Goal: Find specific page/section: Find specific page/section

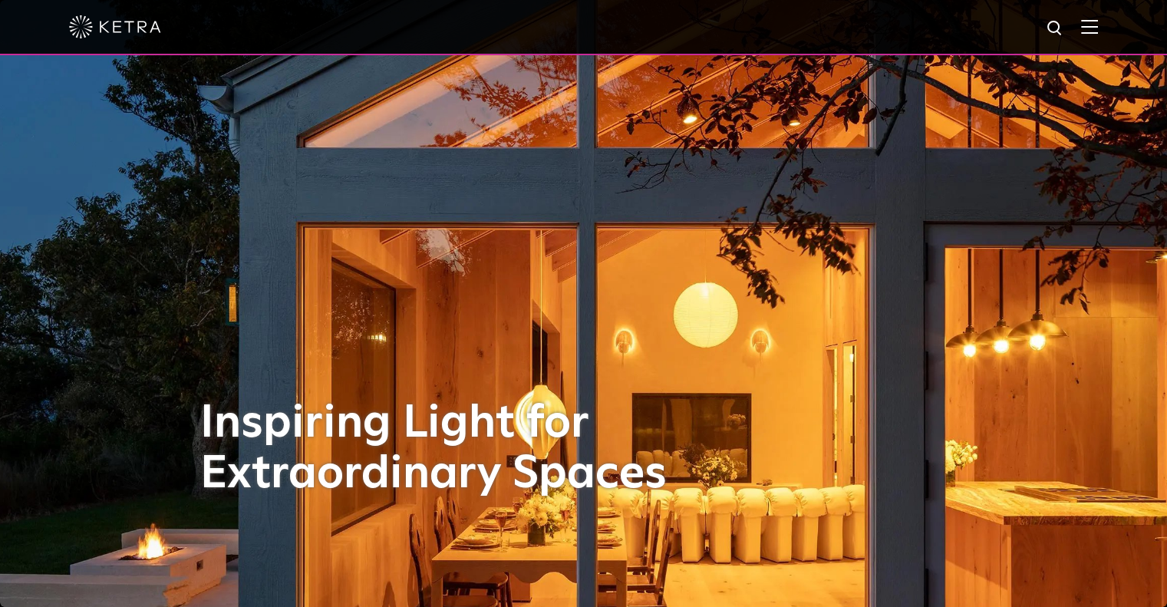
click at [1098, 31] on img at bounding box center [1089, 26] width 17 height 15
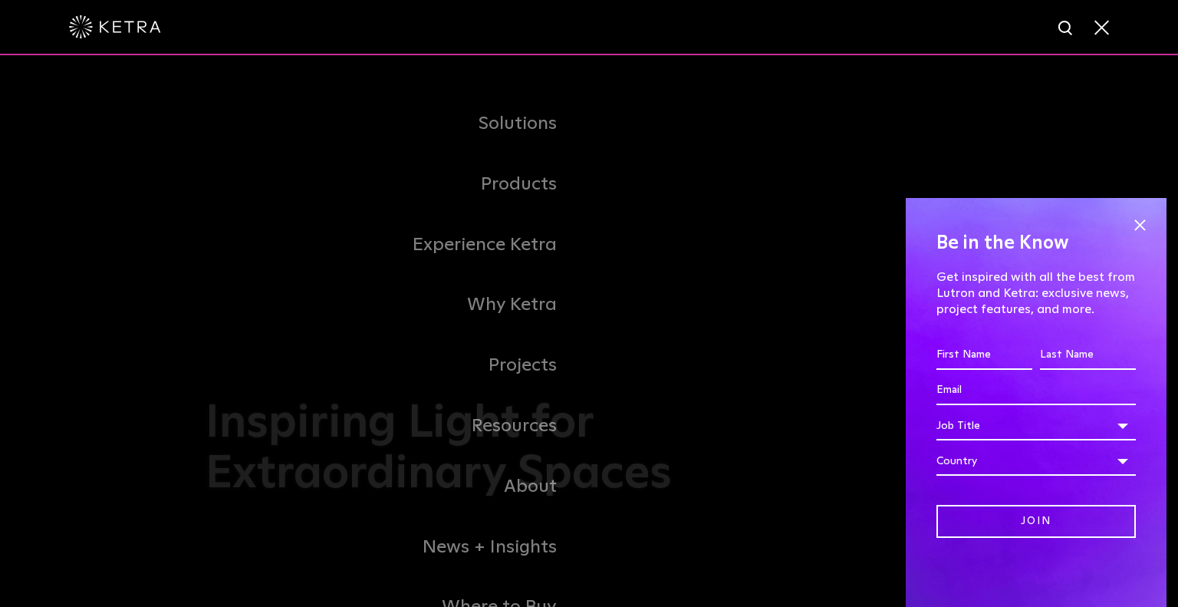
drag, startPoint x: 1132, startPoint y: 227, endPoint x: 1090, endPoint y: 229, distance: 42.2
click at [1131, 227] on span at bounding box center [1139, 224] width 23 height 23
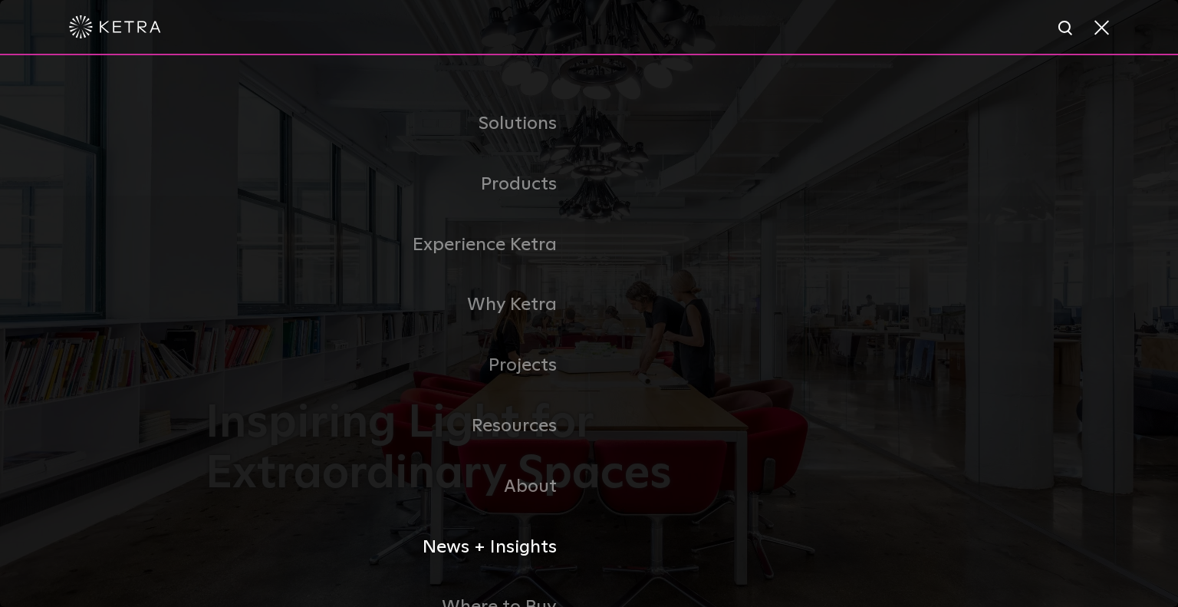
click at [629, 527] on li "News + Insights" at bounding box center [589, 547] width 767 height 61
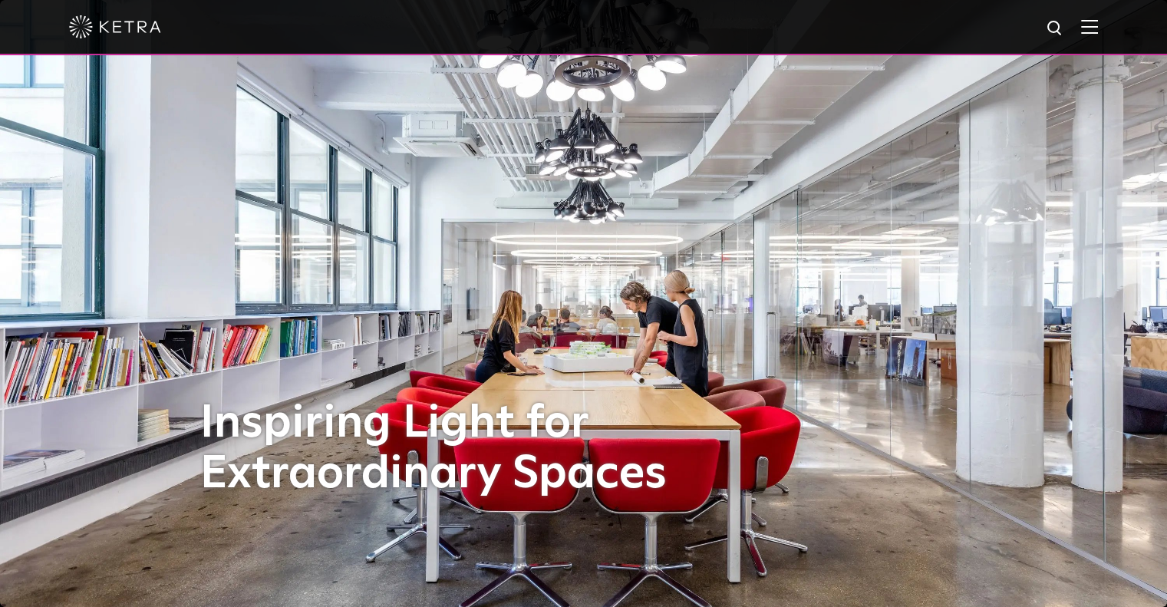
click at [1093, 30] on img at bounding box center [1089, 26] width 17 height 15
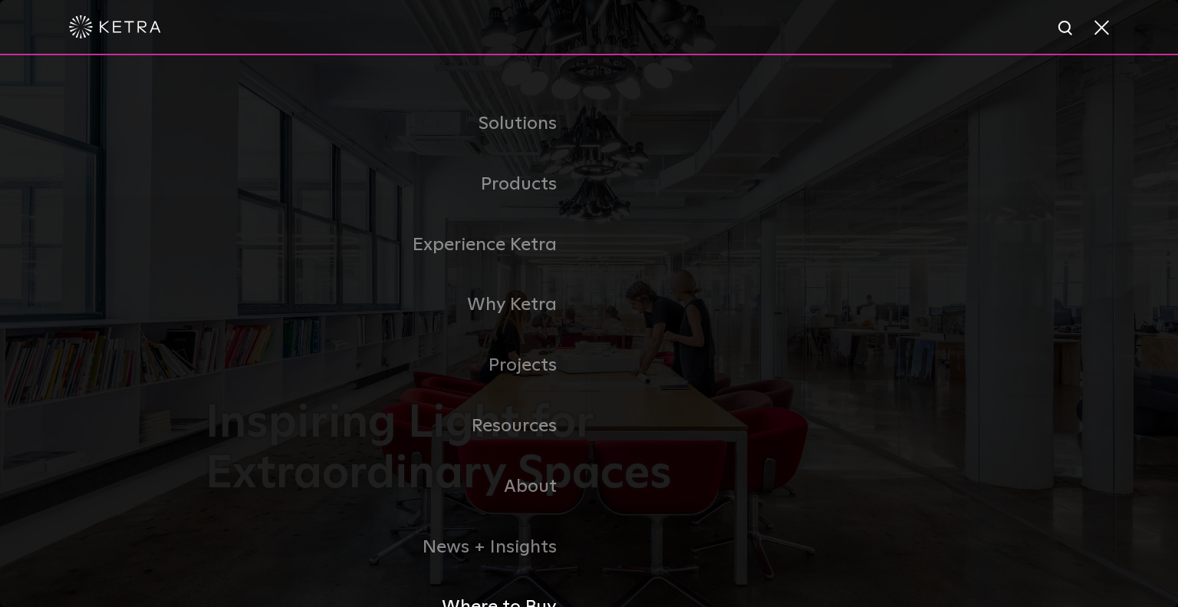
click at [533, 601] on link "Where to Buy" at bounding box center [397, 607] width 383 height 61
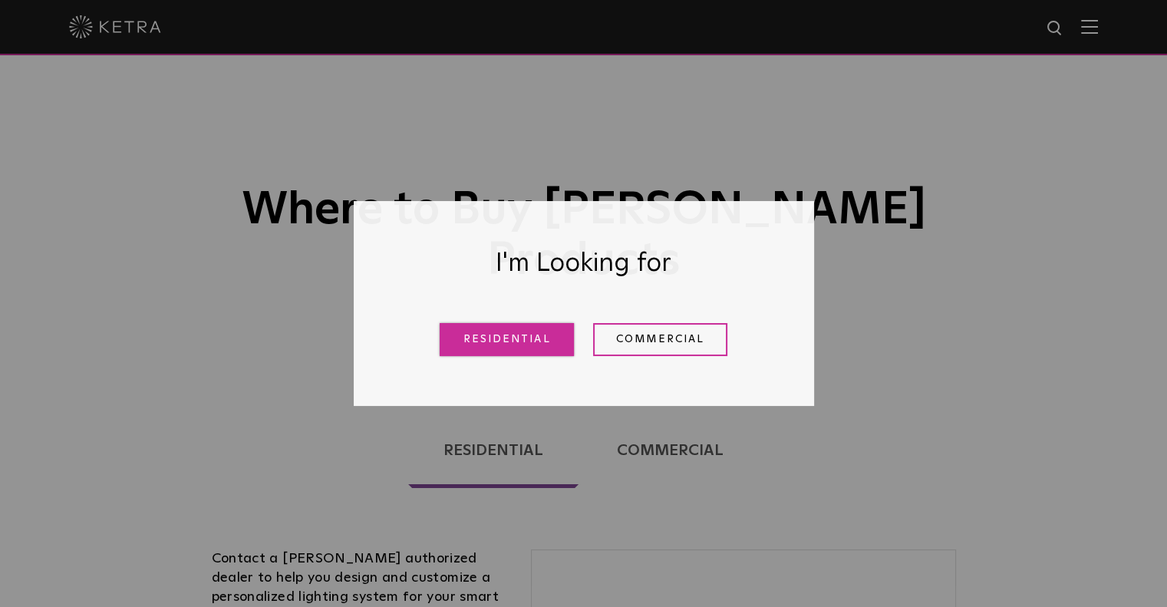
drag, startPoint x: 526, startPoint y: 346, endPoint x: 500, endPoint y: 341, distance: 26.6
click at [527, 346] on link "Residential" at bounding box center [506, 339] width 134 height 33
click at [500, 386] on ul "Residential Commercial" at bounding box center [583, 444] width 767 height 117
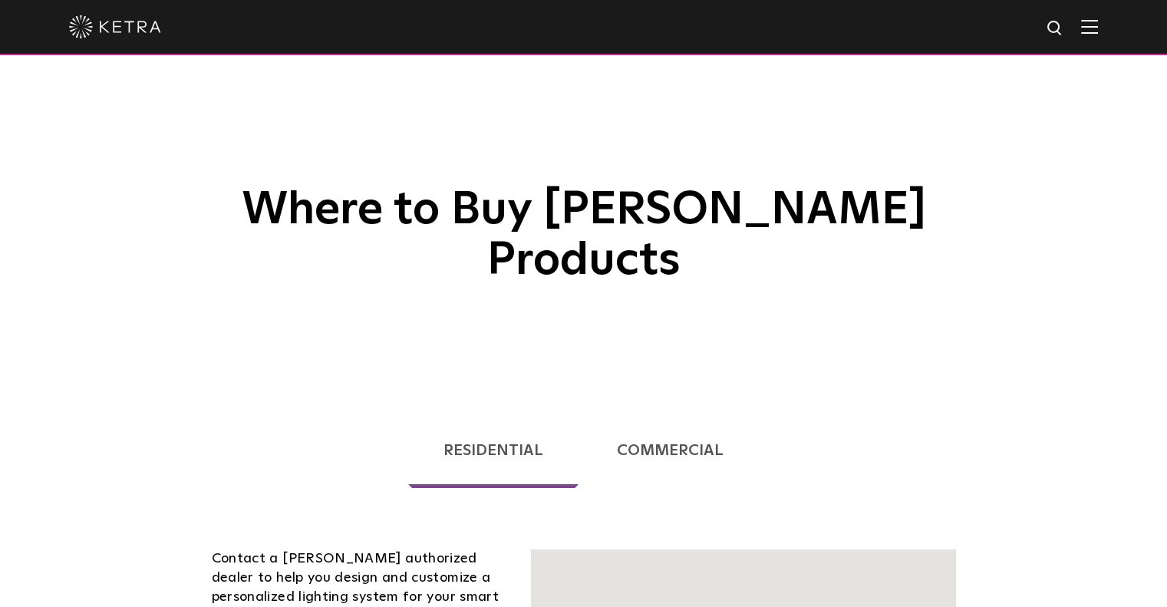
scroll to position [391, 0]
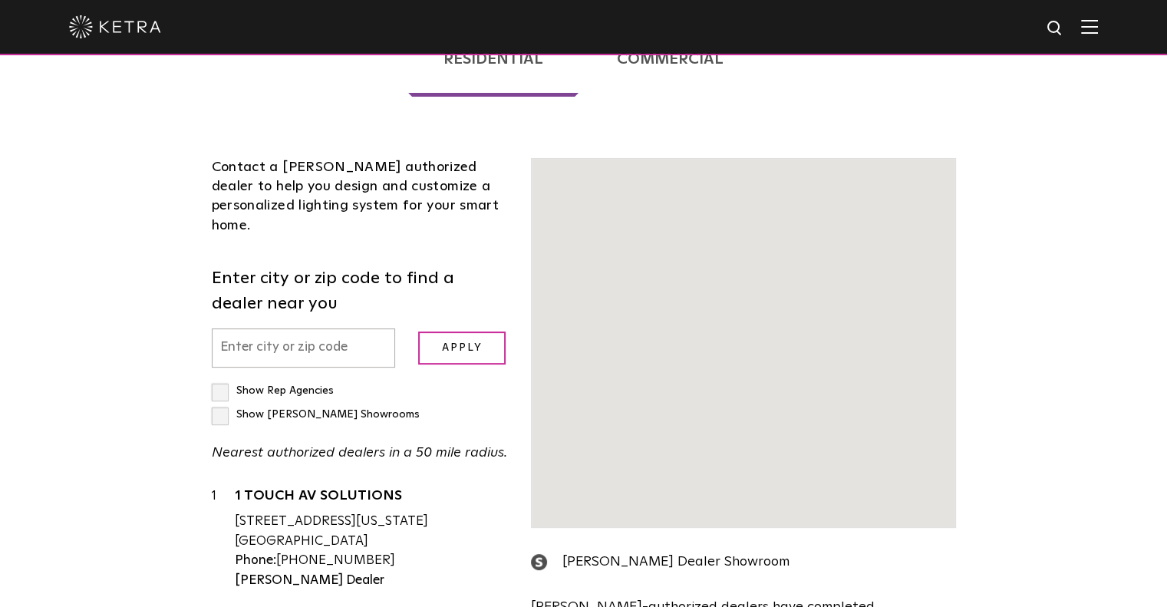
click at [229, 328] on input "text" at bounding box center [304, 347] width 184 height 39
click at [272, 328] on input "text" at bounding box center [304, 347] width 184 height 39
click at [224, 328] on input "text" at bounding box center [304, 347] width 184 height 39
click at [233, 328] on input "text" at bounding box center [304, 347] width 184 height 39
click at [235, 328] on input "text" at bounding box center [304, 347] width 184 height 39
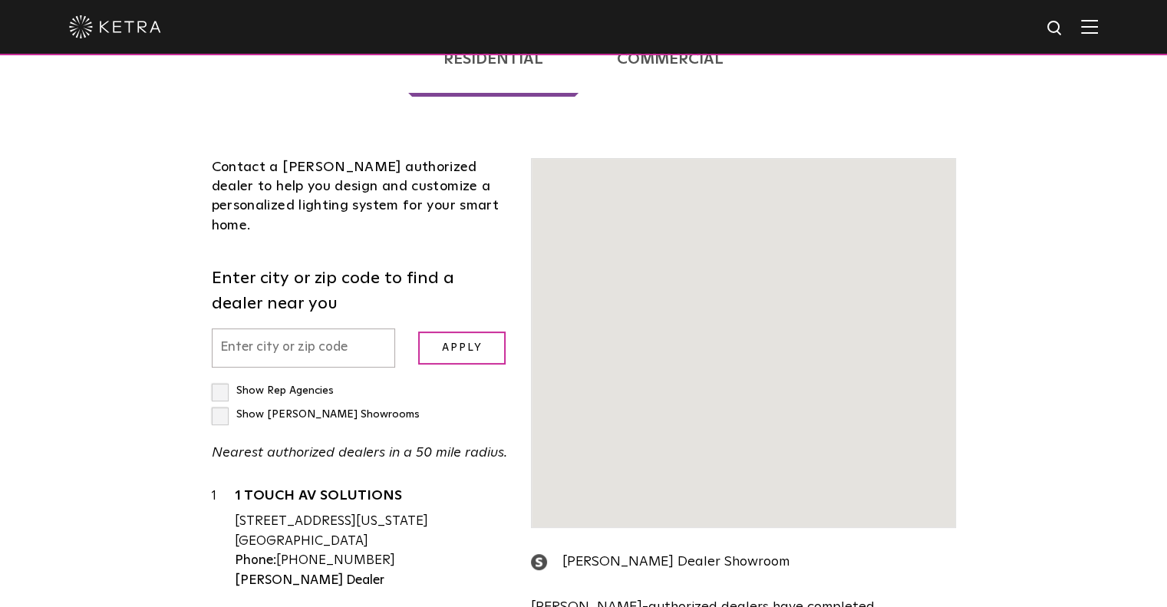
click at [247, 328] on input "text" at bounding box center [304, 347] width 184 height 39
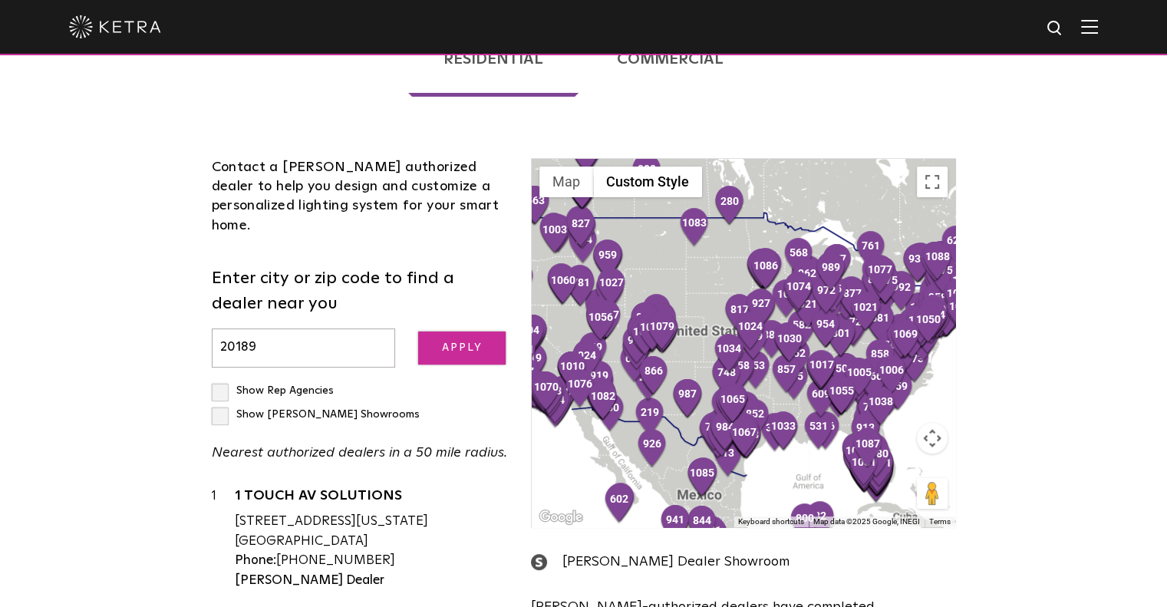
type input "20189"
click at [441, 331] on input "Apply" at bounding box center [461, 347] width 87 height 33
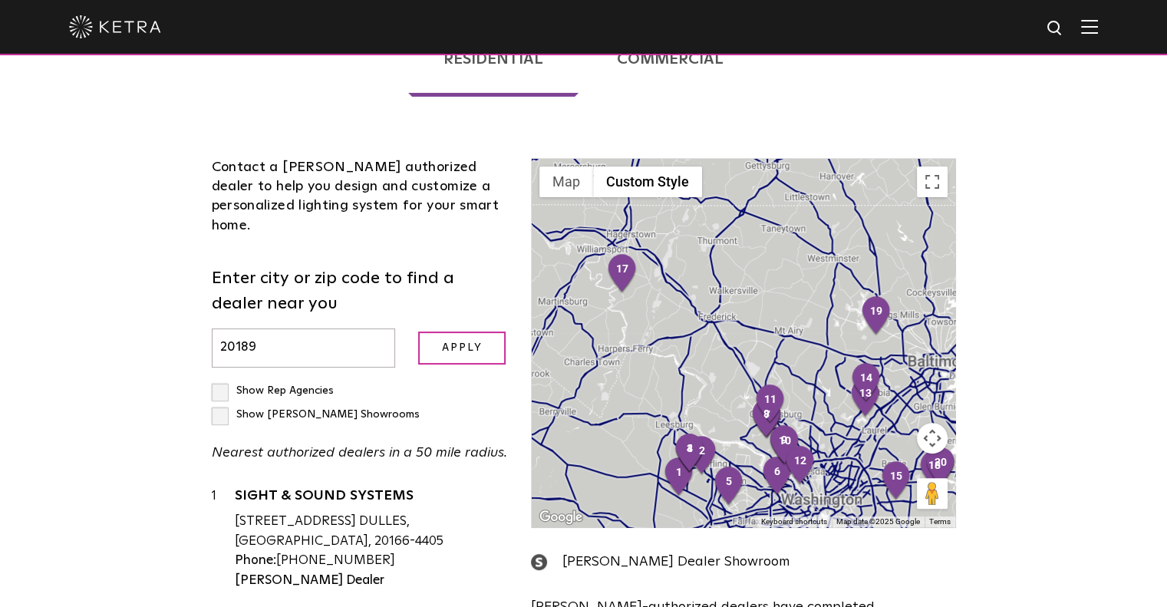
click at [353, 409] on label "Show [PERSON_NAME] Showrooms" at bounding box center [316, 414] width 208 height 11
click at [222, 379] on input "Show [PERSON_NAME] Showrooms" at bounding box center [217, 384] width 10 height 10
checkbox input "true"
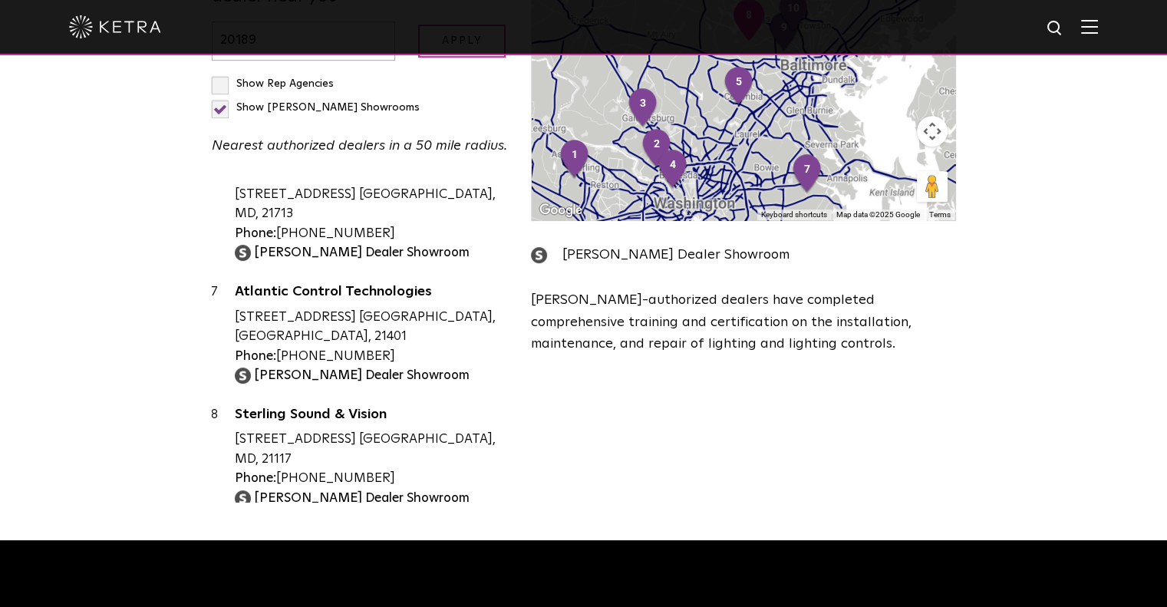
scroll to position [690, 0]
